Goal: Information Seeking & Learning: Find specific fact

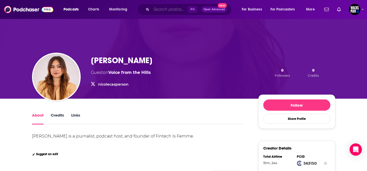
click at [165, 8] on input "Search podcasts, credits, & more..." at bounding box center [169, 9] width 36 height 8
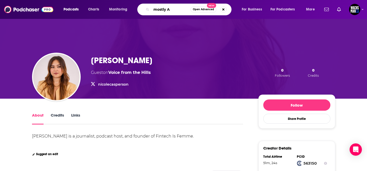
type input "mostly AI"
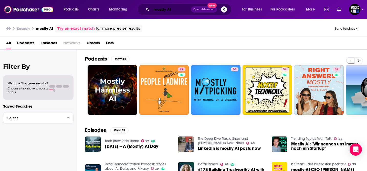
click at [155, 10] on input "mostly AI" at bounding box center [171, 9] width 40 height 8
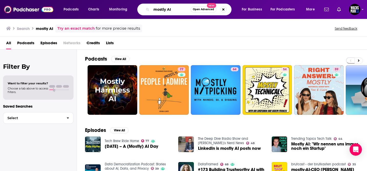
click at [155, 12] on input "mostly AI" at bounding box center [170, 9] width 39 height 8
click at [160, 11] on input "mostly AI" at bounding box center [170, 9] width 39 height 8
paste input "[PERSON_NAME]"
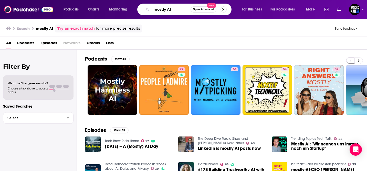
click at [160, 11] on input "mostly AI" at bounding box center [170, 9] width 39 height 8
type input "[PERSON_NAME]"
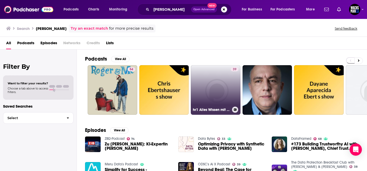
scroll to position [55, 0]
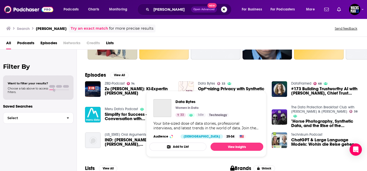
click at [202, 84] on link "Data Bytes" at bounding box center [206, 83] width 17 height 4
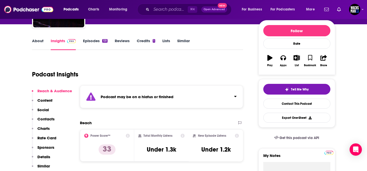
scroll to position [59, 0]
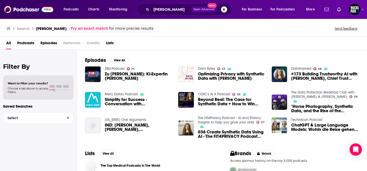
scroll to position [69, 0]
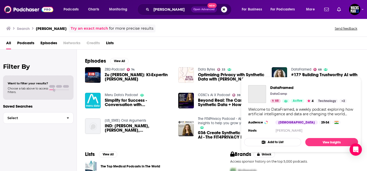
click at [301, 70] on link "DataFramed" at bounding box center [301, 69] width 20 height 4
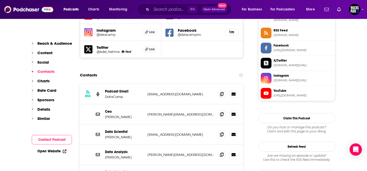
scroll to position [474, 0]
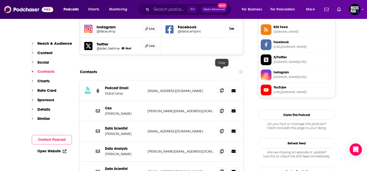
click at [222, 89] on icon at bounding box center [222, 91] width 4 height 4
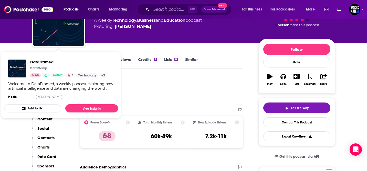
scroll to position [45, 0]
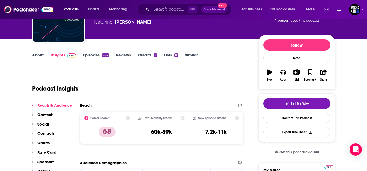
click at [38, 58] on link "About" at bounding box center [38, 59] width 12 height 12
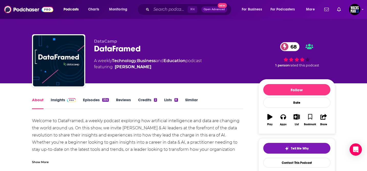
click at [55, 100] on link "Insights" at bounding box center [63, 104] width 25 height 12
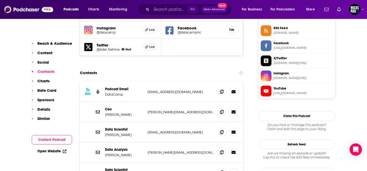
scroll to position [474, 0]
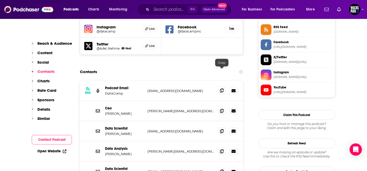
click at [223, 87] on span at bounding box center [222, 91] width 8 height 8
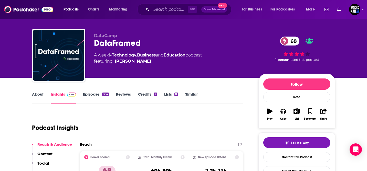
scroll to position [6, 0]
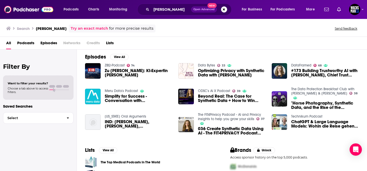
scroll to position [67, 0]
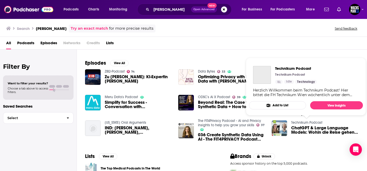
click at [308, 122] on link "Technikum Podcast" at bounding box center [306, 123] width 31 height 4
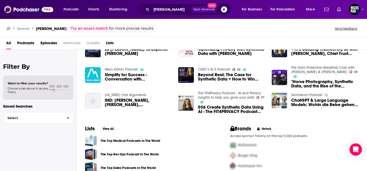
scroll to position [103, 0]
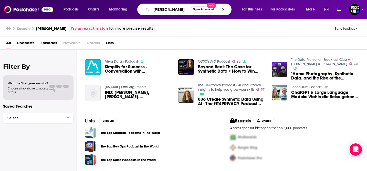
click at [170, 9] on input "[PERSON_NAME]" at bounding box center [170, 9] width 39 height 8
click at [170, 8] on input "[PERSON_NAME]" at bounding box center [170, 9] width 39 height 8
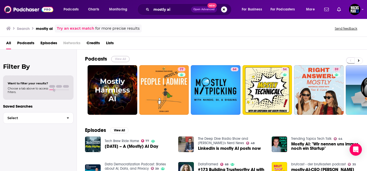
click at [121, 57] on button "View All" at bounding box center [120, 59] width 18 height 6
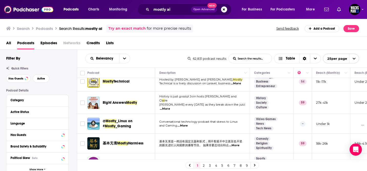
scroll to position [101, 0]
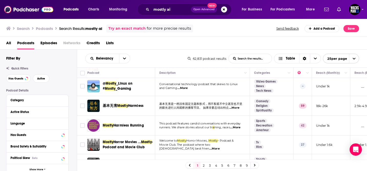
click at [158, 53] on div "Relevancy List Search Input Search the results... Table 62,831 podcast results …" at bounding box center [222, 59] width 290 height 18
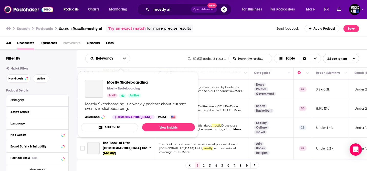
scroll to position [334, 0]
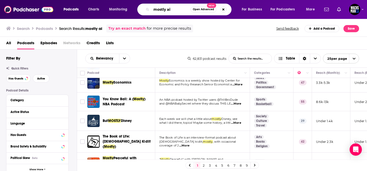
click at [169, 8] on input "mostly ai" at bounding box center [170, 9] width 39 height 8
type input "the payments shed podcast"
